Goal: Transaction & Acquisition: Purchase product/service

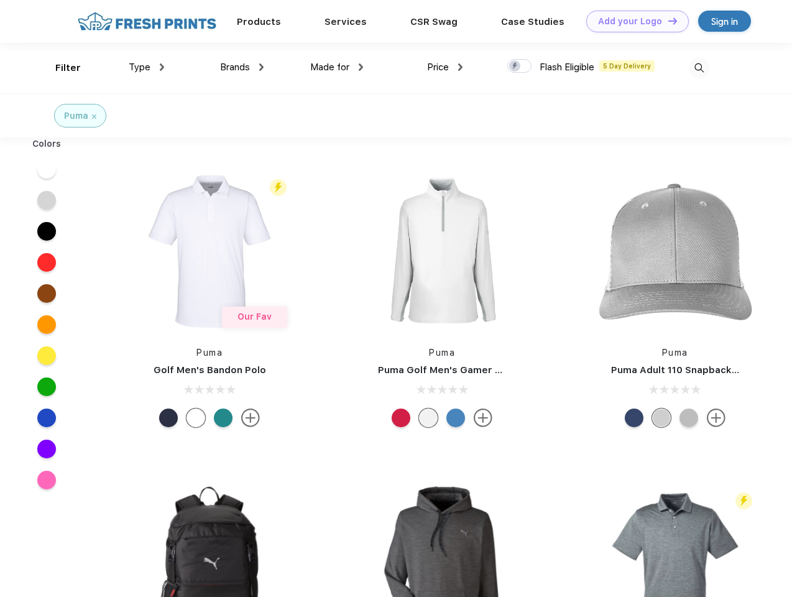
scroll to position [1, 0]
click at [633, 21] on link "Add your Logo Design Tool" at bounding box center [638, 22] width 103 height 22
click at [0, 0] on div "Design Tool" at bounding box center [0, 0] width 0 height 0
click at [667, 21] on link "Add your Logo Design Tool" at bounding box center [638, 22] width 103 height 22
click at [60, 68] on div "Filter" at bounding box center [68, 68] width 26 height 14
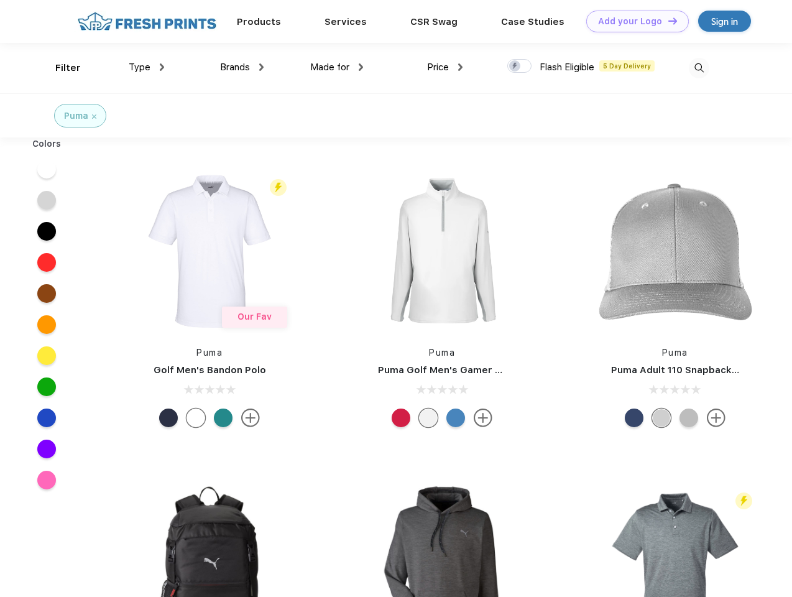
click at [147, 67] on span "Type" at bounding box center [140, 67] width 22 height 11
click at [242, 67] on span "Brands" at bounding box center [235, 67] width 30 height 11
click at [337, 67] on span "Made for" at bounding box center [329, 67] width 39 height 11
click at [445, 67] on span "Price" at bounding box center [438, 67] width 22 height 11
click at [520, 67] on div at bounding box center [520, 66] width 24 height 14
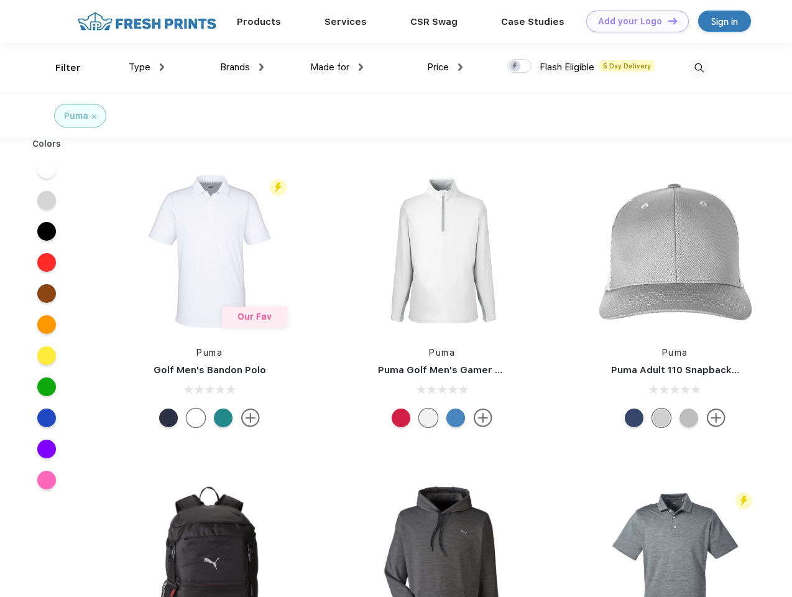
click at [516, 67] on input "checkbox" at bounding box center [512, 62] width 8 height 8
click at [699, 68] on img at bounding box center [699, 68] width 21 height 21
